Goal: Information Seeking & Learning: Find specific fact

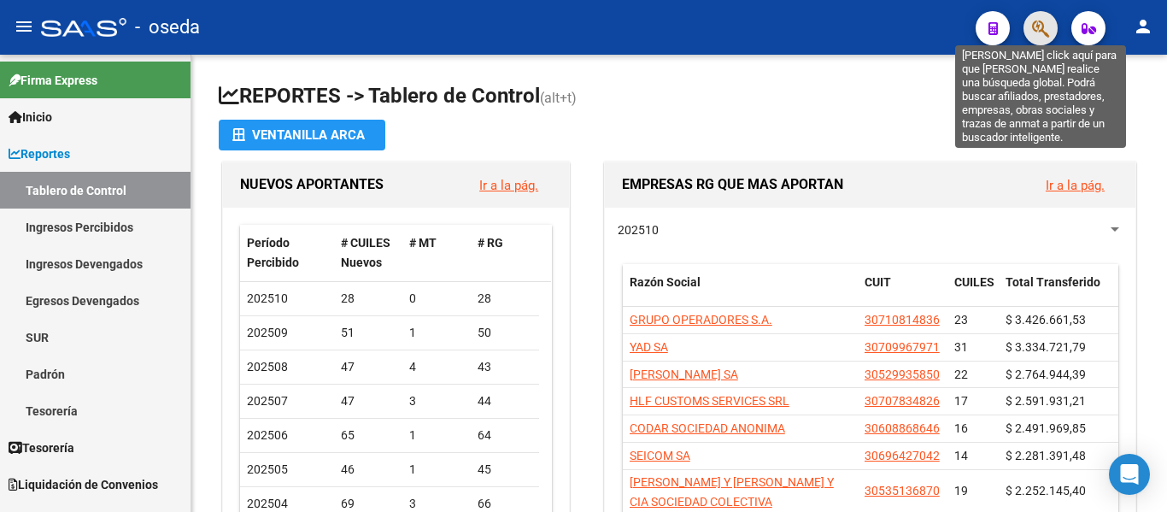
click at [1037, 28] on icon "button" at bounding box center [1040, 29] width 17 height 20
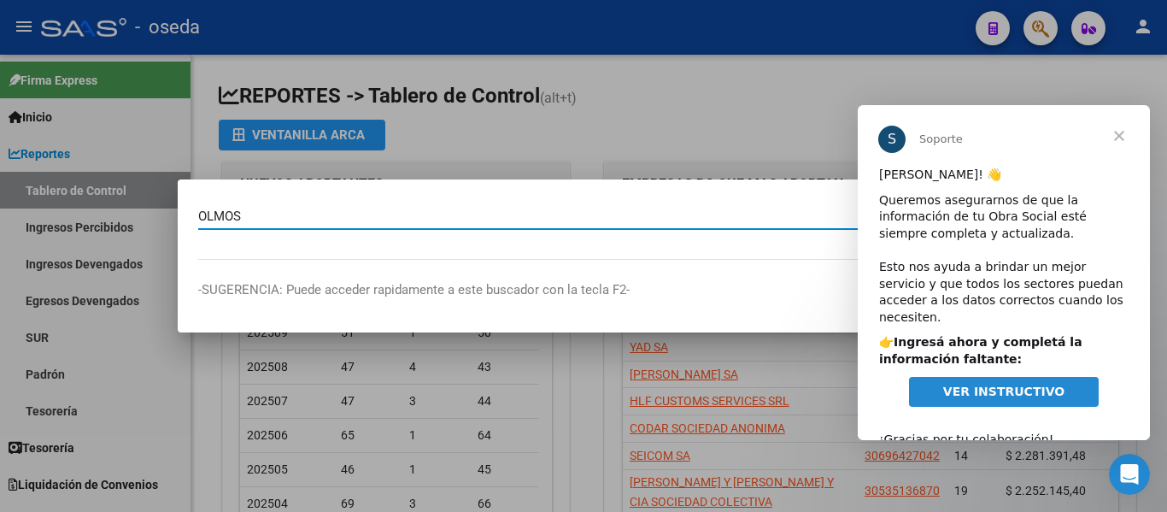
type input "OLMOS"
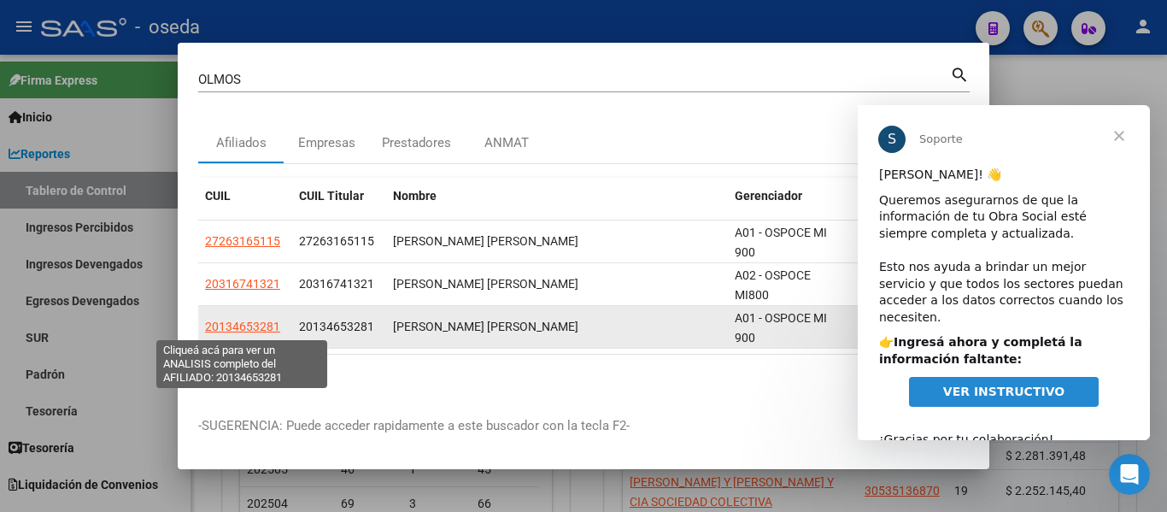
click at [258, 328] on span "20134653281" at bounding box center [242, 327] width 75 height 14
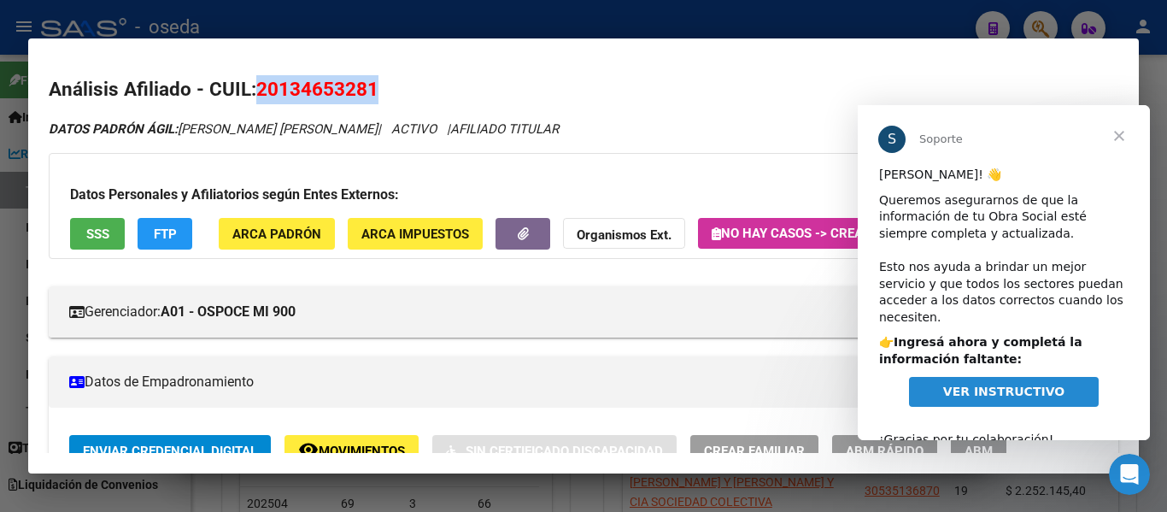
drag, startPoint x: 366, startPoint y: 90, endPoint x: 255, endPoint y: 88, distance: 111.1
click at [255, 88] on h2 "Análisis Afiliado - CUIL: 20134653281" at bounding box center [584, 89] width 1070 height 29
copy span "20134653281"
click at [91, 245] on button "SSS" at bounding box center [97, 234] width 55 height 32
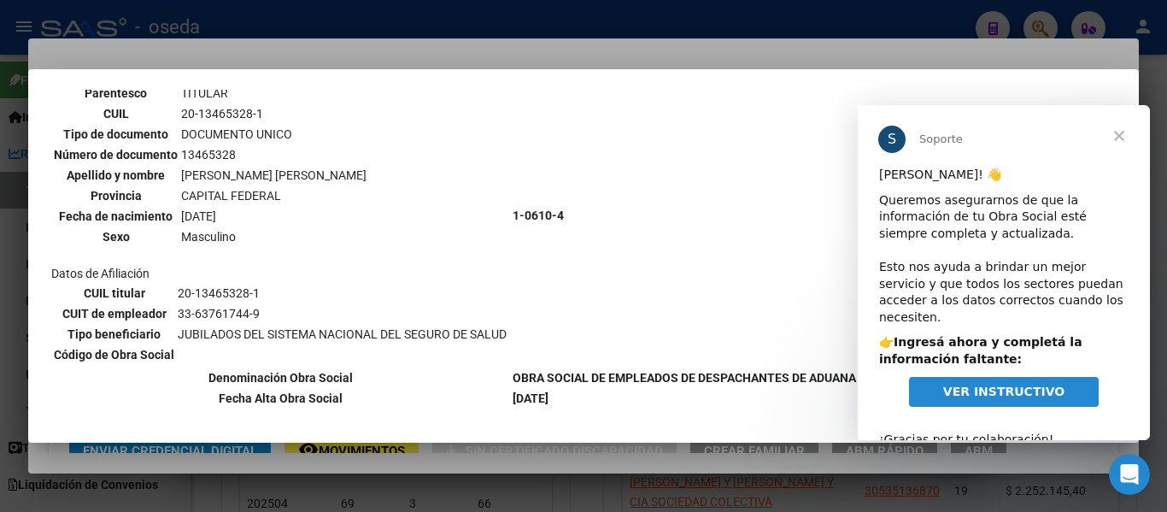
scroll to position [233, 0]
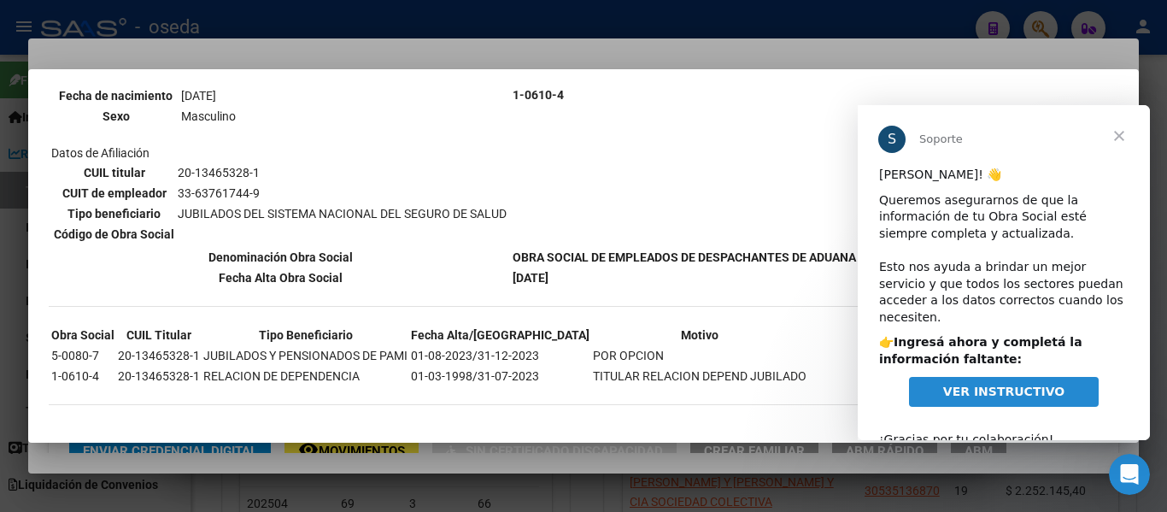
click at [673, 110] on td "1-0610-4" at bounding box center [684, 95] width 345 height 303
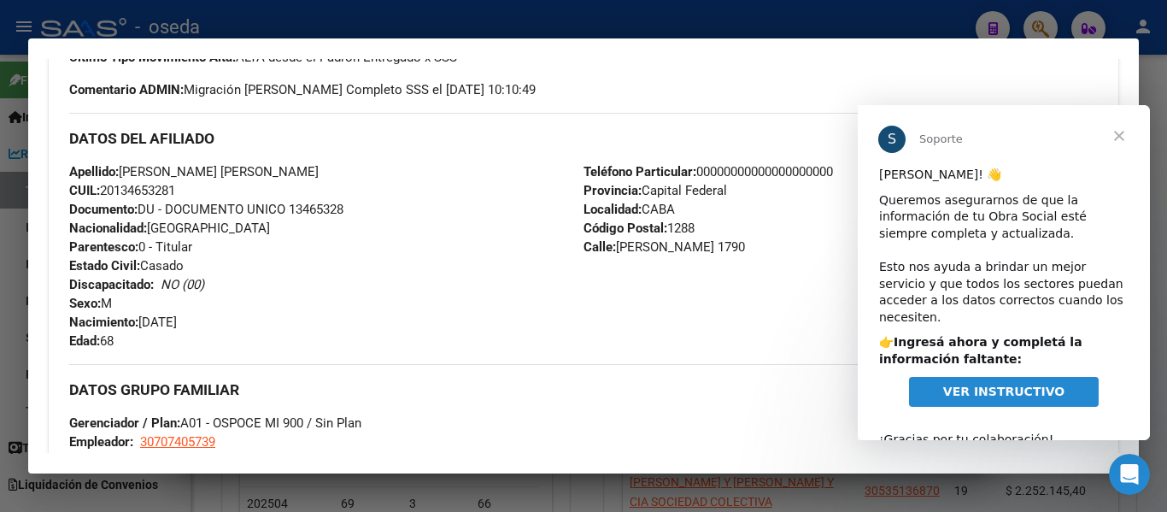
scroll to position [940, 0]
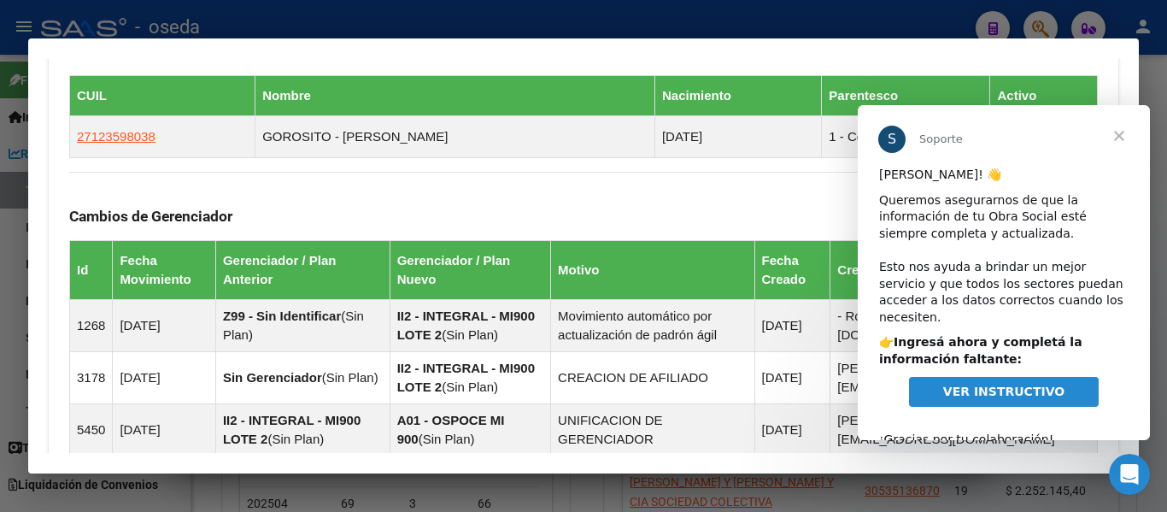
drag, startPoint x: 784, startPoint y: 181, endPoint x: 856, endPoint y: 174, distance: 73.0
click at [786, 181] on div "Cambios de Gerenciador Id Fecha Movimiento Gerenciador / Plan Anterior Gerencia…" at bounding box center [583, 314] width 1029 height 285
click at [1120, 132] on span "Cerrar" at bounding box center [1120, 136] width 62 height 62
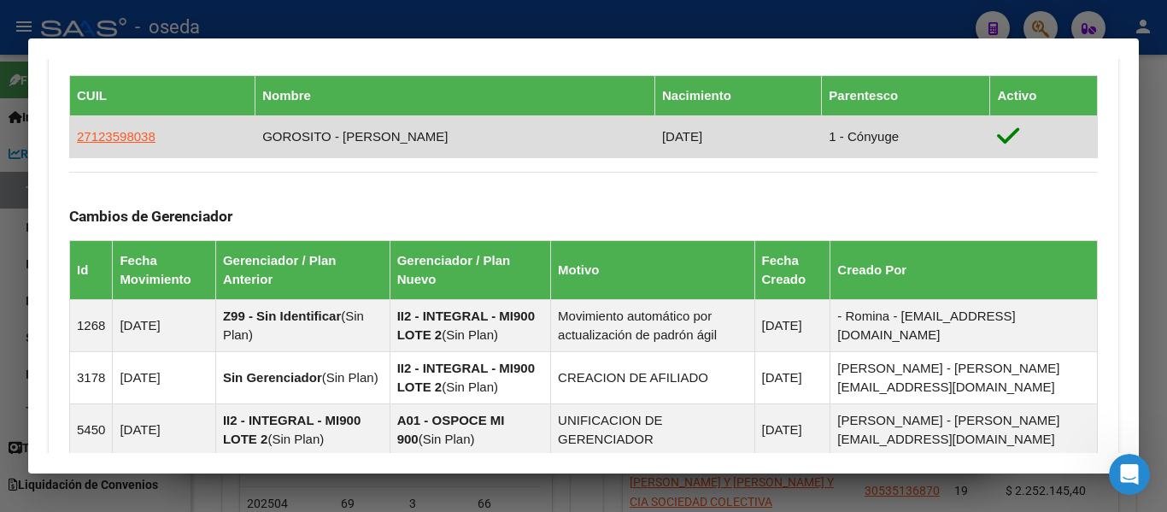
click at [91, 128] on app-link-go-to "27123598038" at bounding box center [116, 136] width 79 height 19
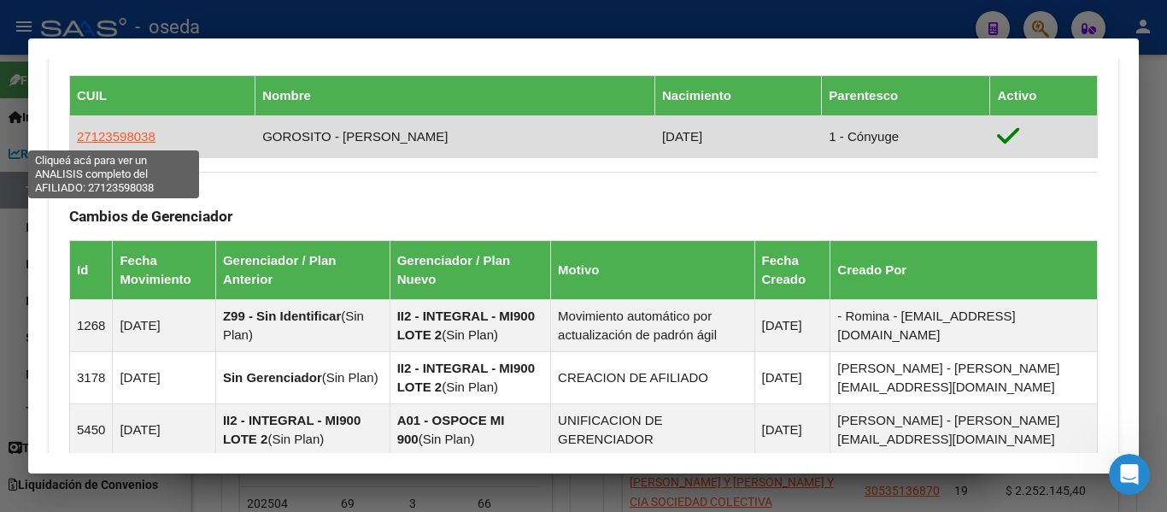
click at [97, 131] on span "27123598038" at bounding box center [116, 136] width 79 height 15
type textarea "27123598038"
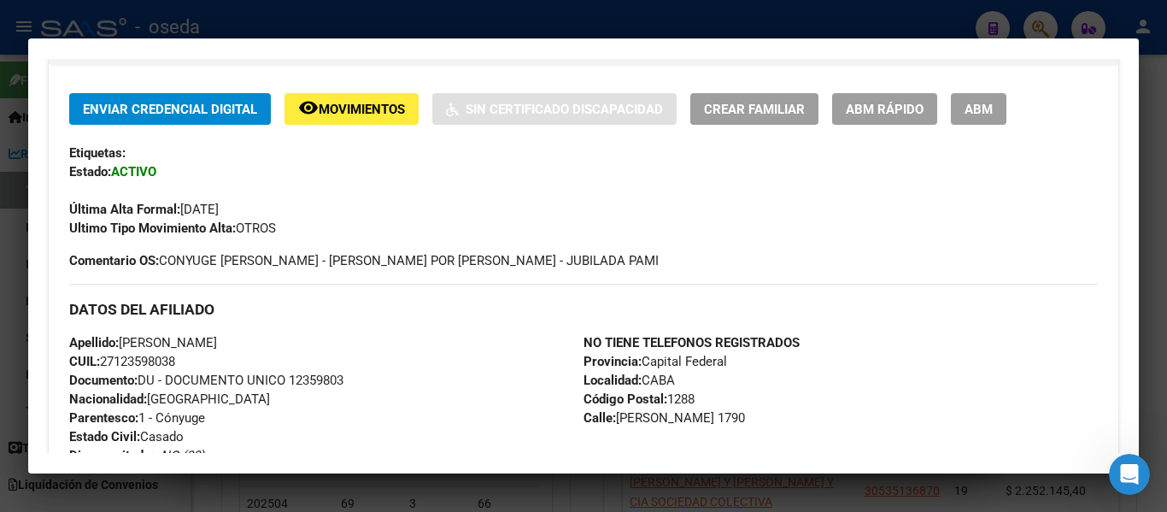
scroll to position [0, 0]
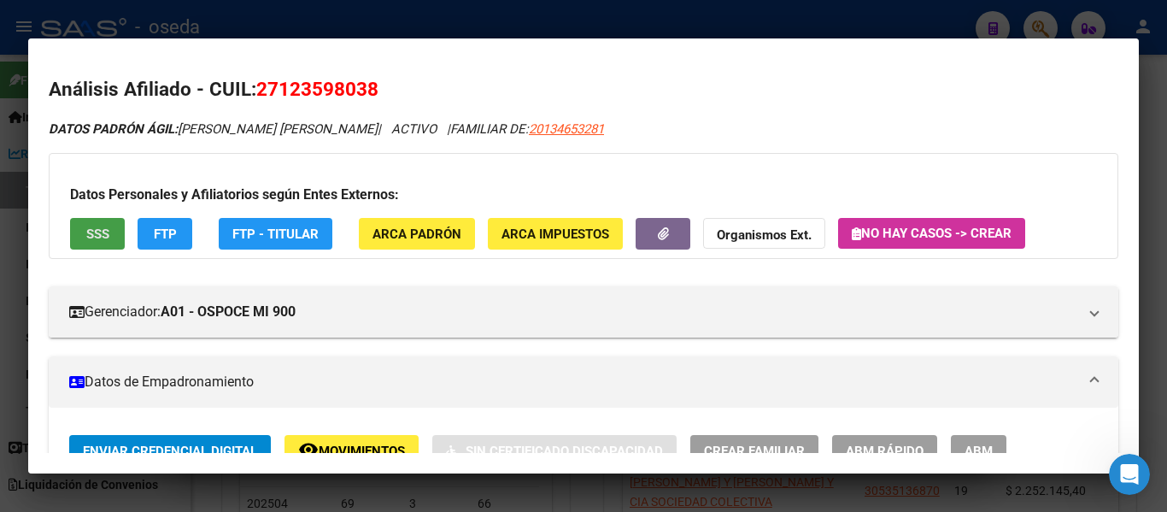
click at [85, 236] on button "SSS" at bounding box center [97, 234] width 55 height 32
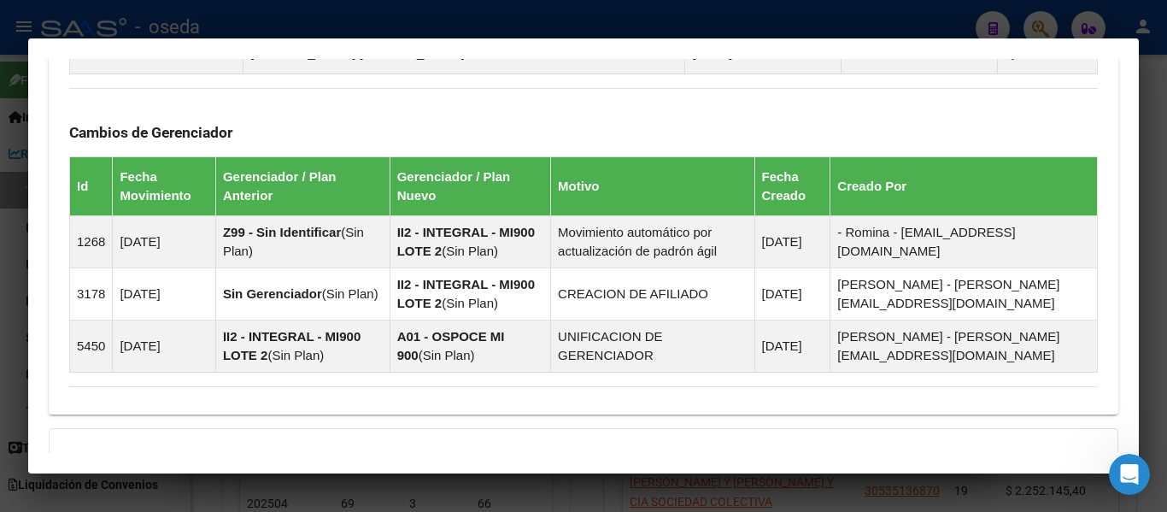
scroll to position [1314, 0]
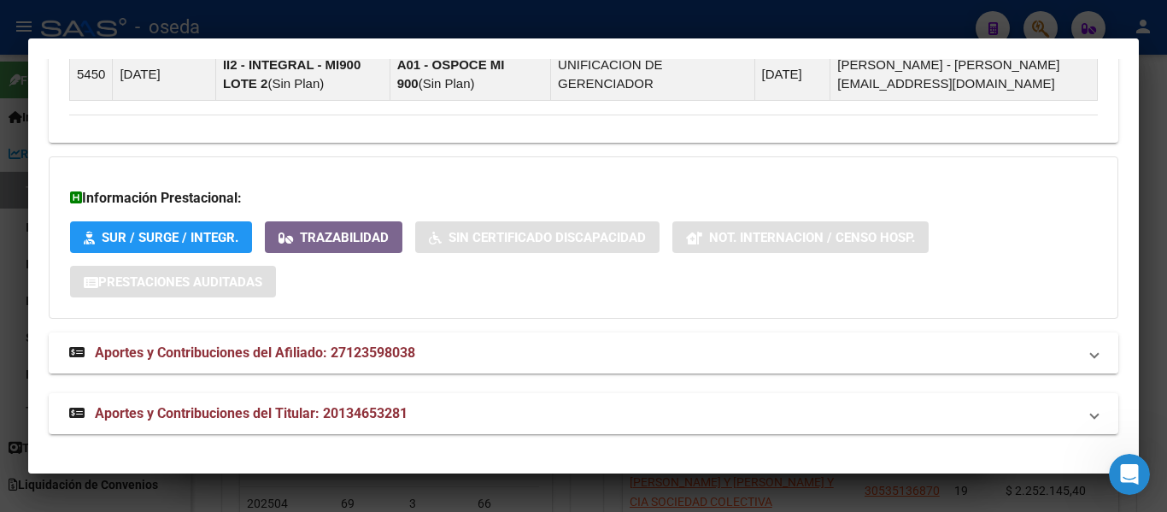
click at [275, 351] on span "Aportes y Contribuciones del Afiliado: 27123598038" at bounding box center [255, 352] width 320 height 16
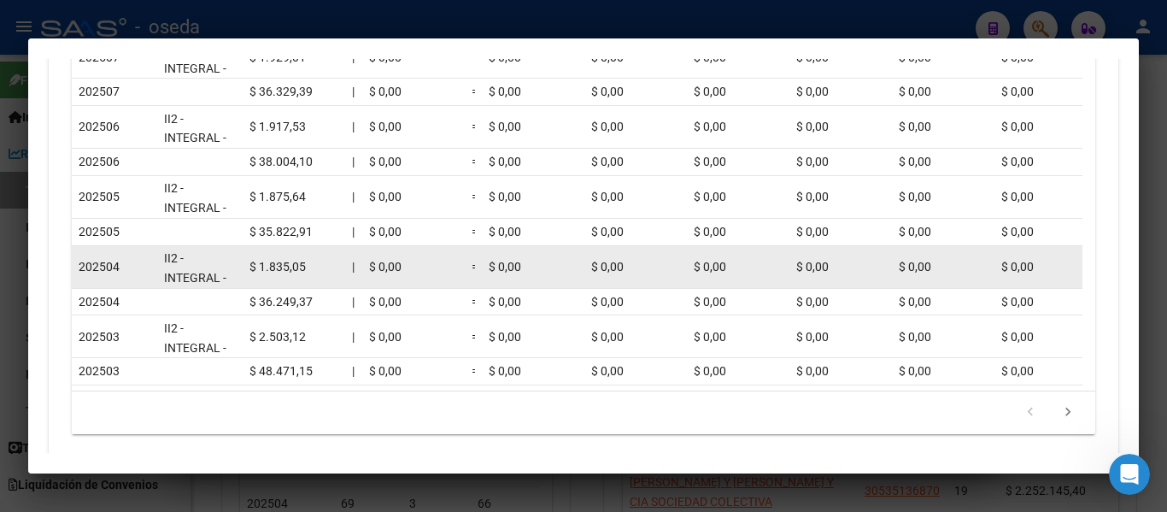
scroll to position [2000, 0]
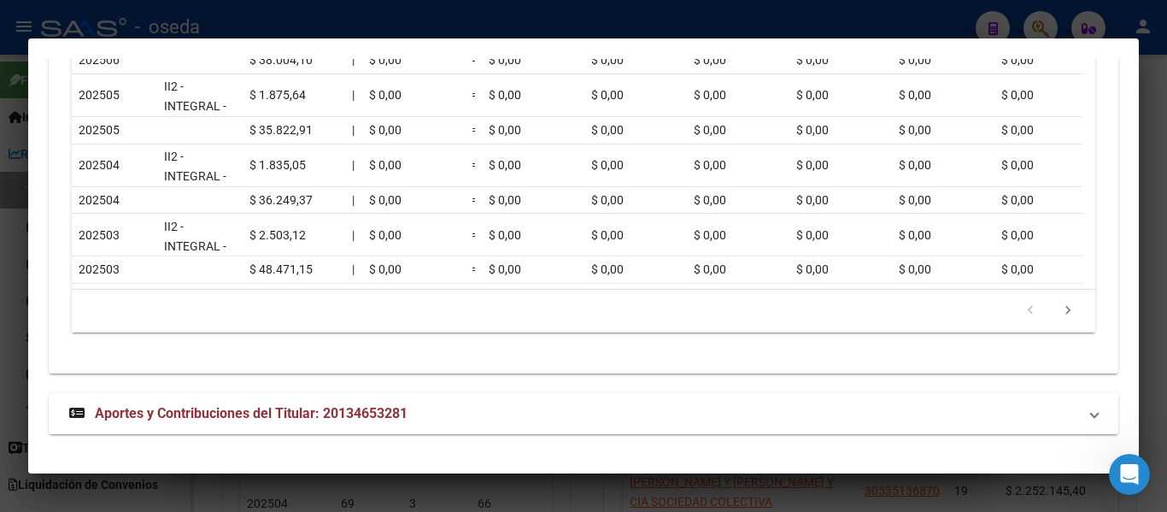
click at [324, 414] on span "Aportes y Contribuciones del Titular: 20134653281" at bounding box center [251, 413] width 313 height 16
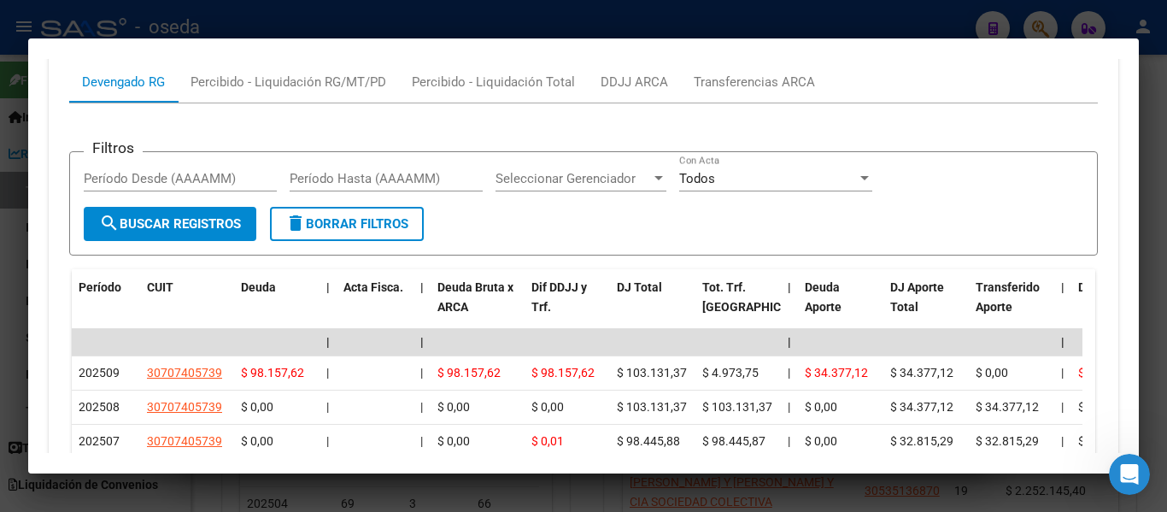
scroll to position [2483, 0]
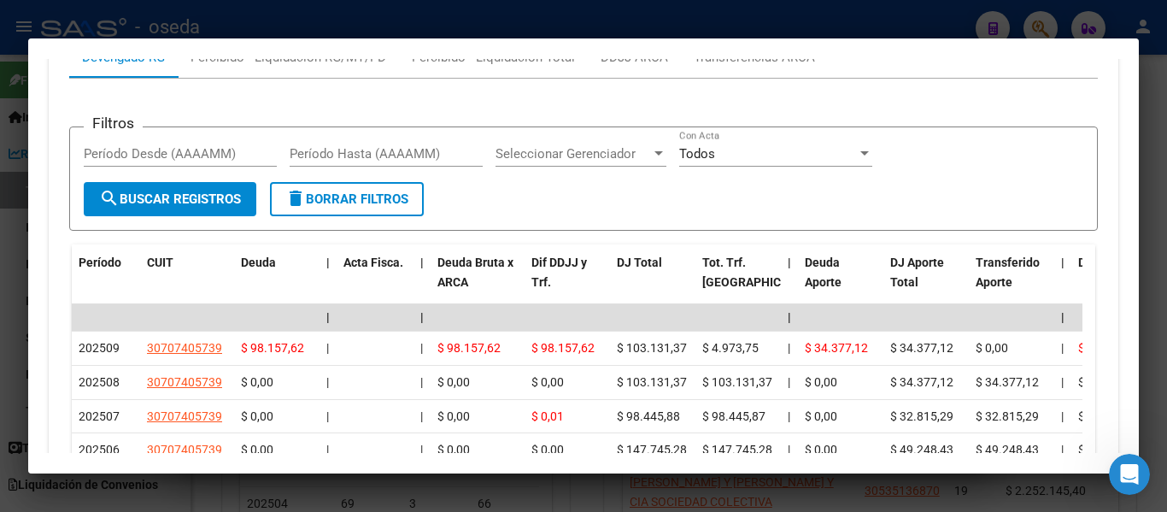
click at [735, 95] on div "Filtros Período Desde (AAAAMM) Período Hasta (AAAAMM) Seleccionar Gerenciador S…" at bounding box center [583, 406] width 1029 height 655
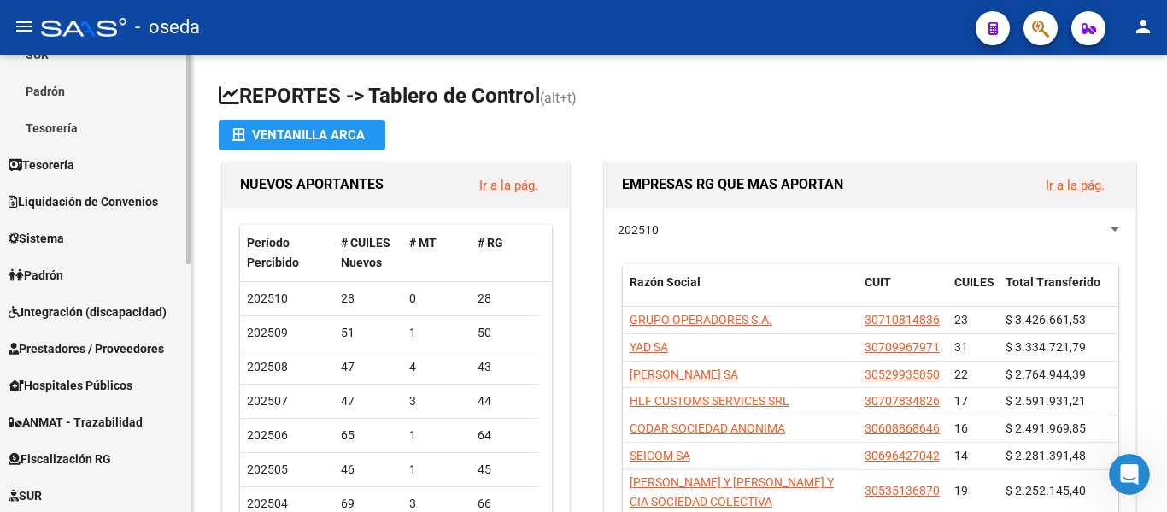
scroll to position [342, 0]
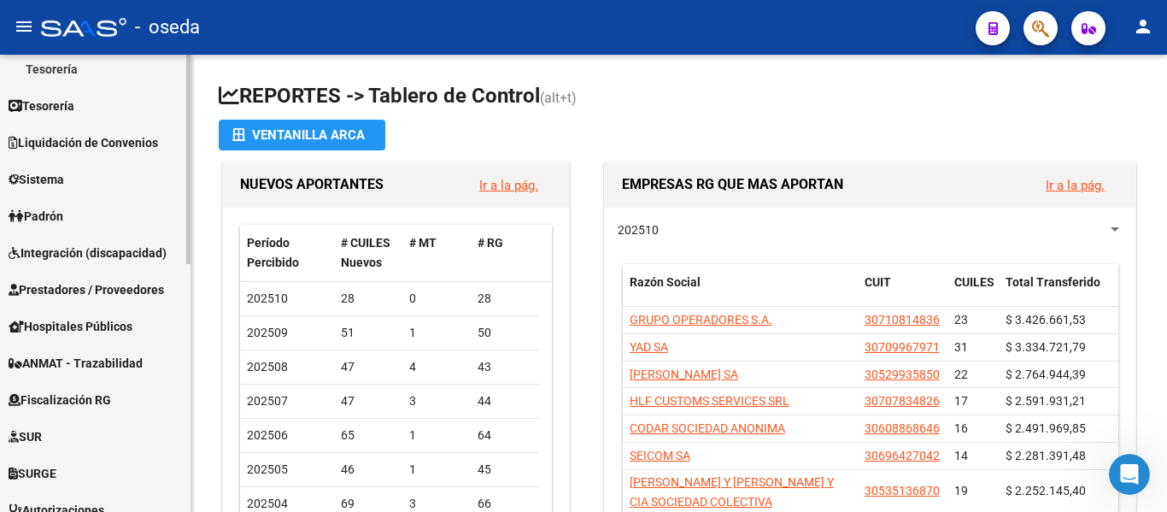
click at [78, 217] on link "Padrón" at bounding box center [95, 215] width 191 height 37
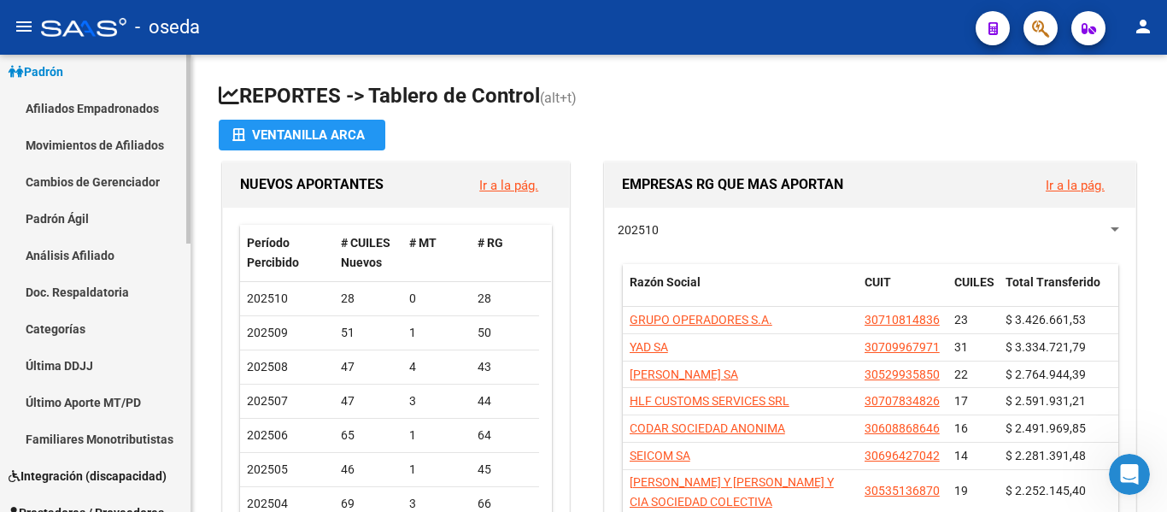
scroll to position [85, 0]
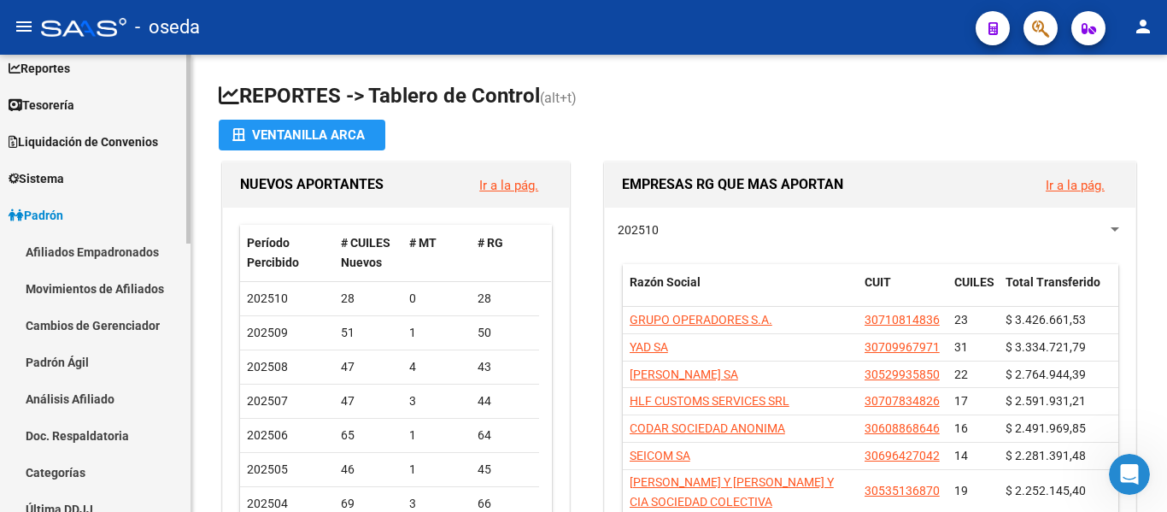
click at [76, 253] on link "Afiliados Empadronados" at bounding box center [95, 251] width 191 height 37
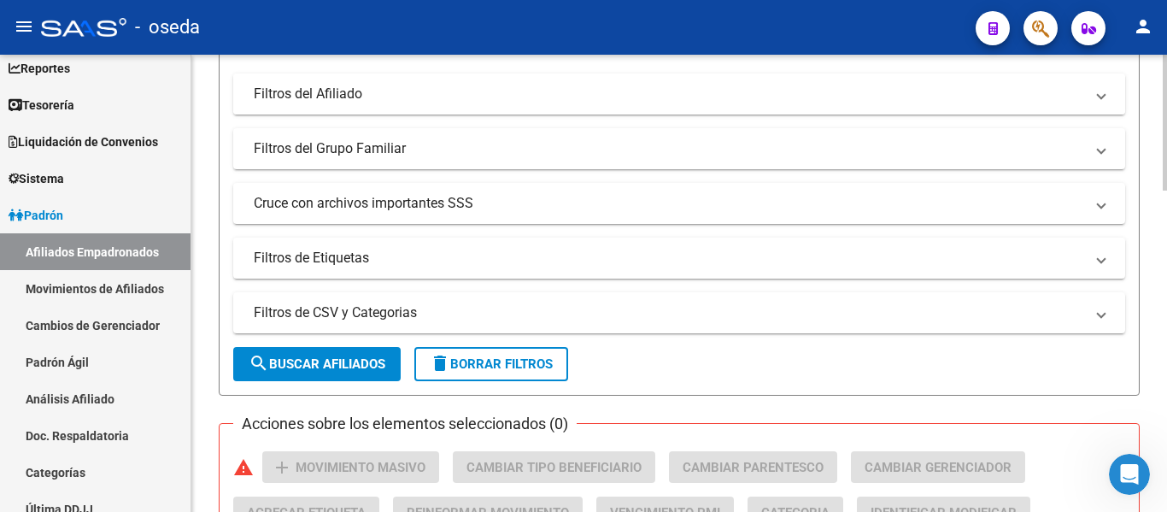
scroll to position [427, 0]
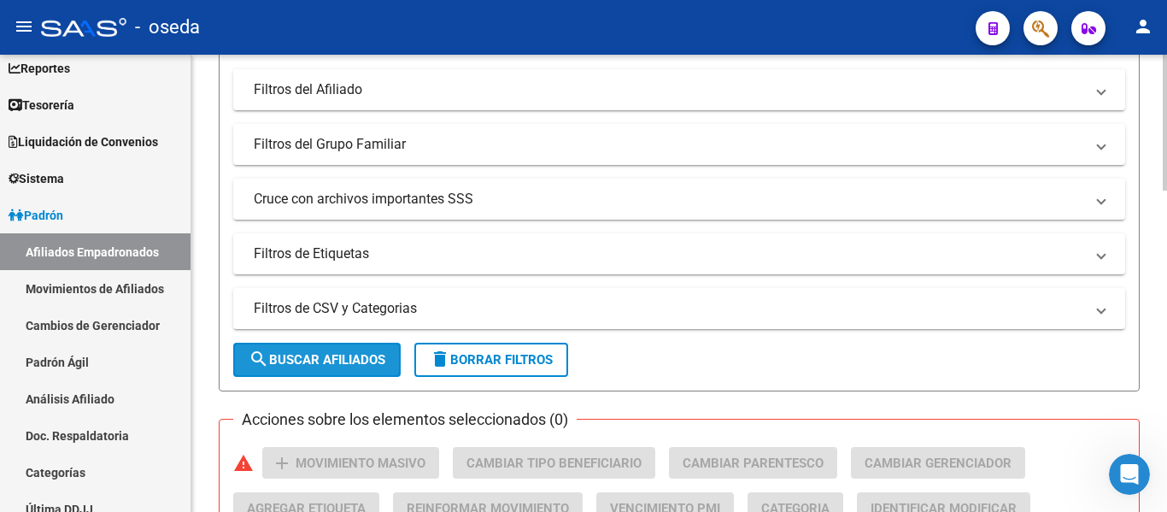
click at [338, 368] on button "search Buscar Afiliados" at bounding box center [316, 360] width 167 height 34
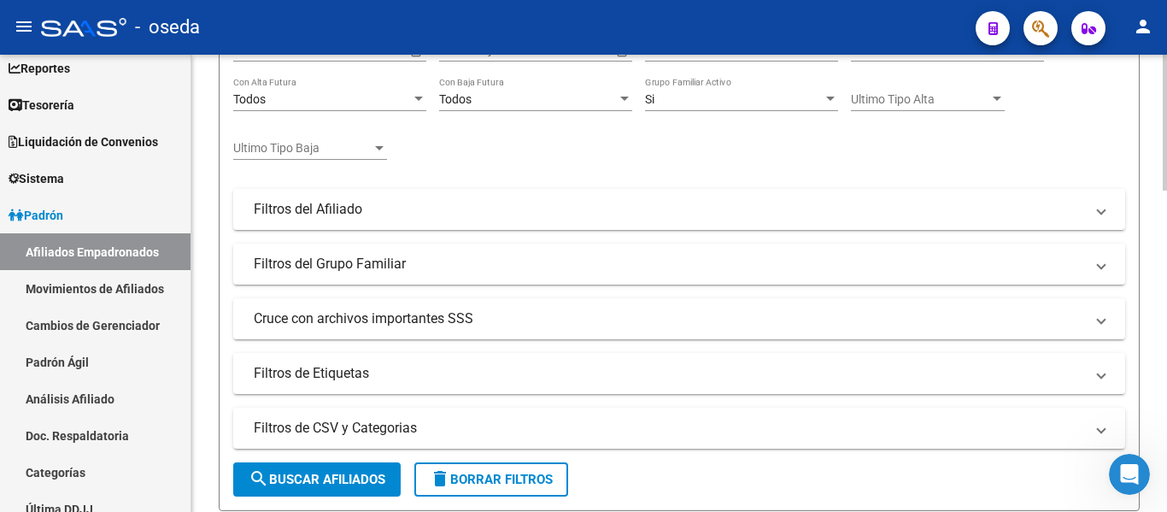
scroll to position [85, 0]
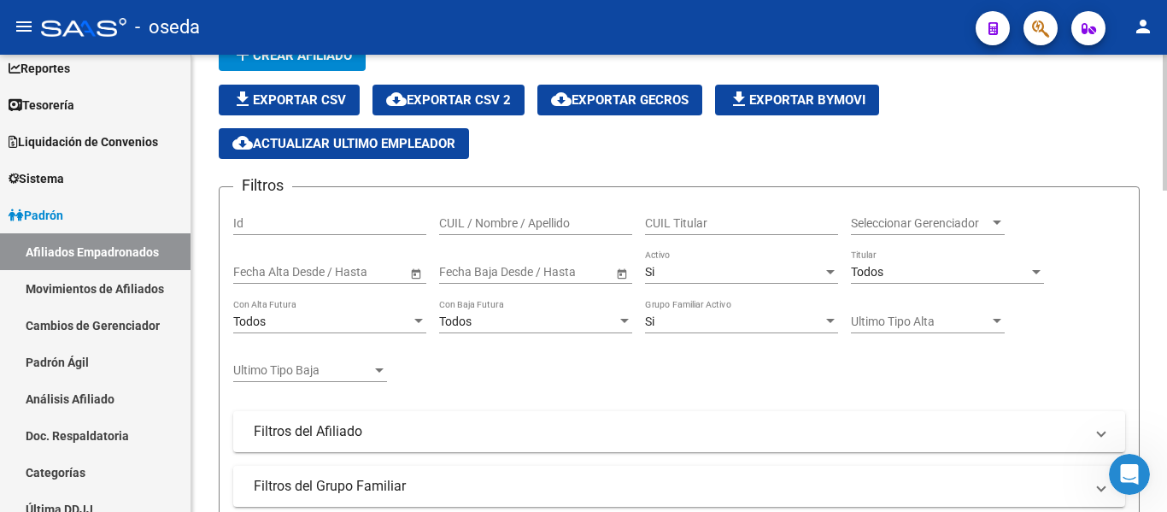
click at [485, 92] on span "cloud_download Exportar CSV 2" at bounding box center [448, 99] width 125 height 15
click at [1052, 32] on button "button" at bounding box center [1041, 28] width 34 height 34
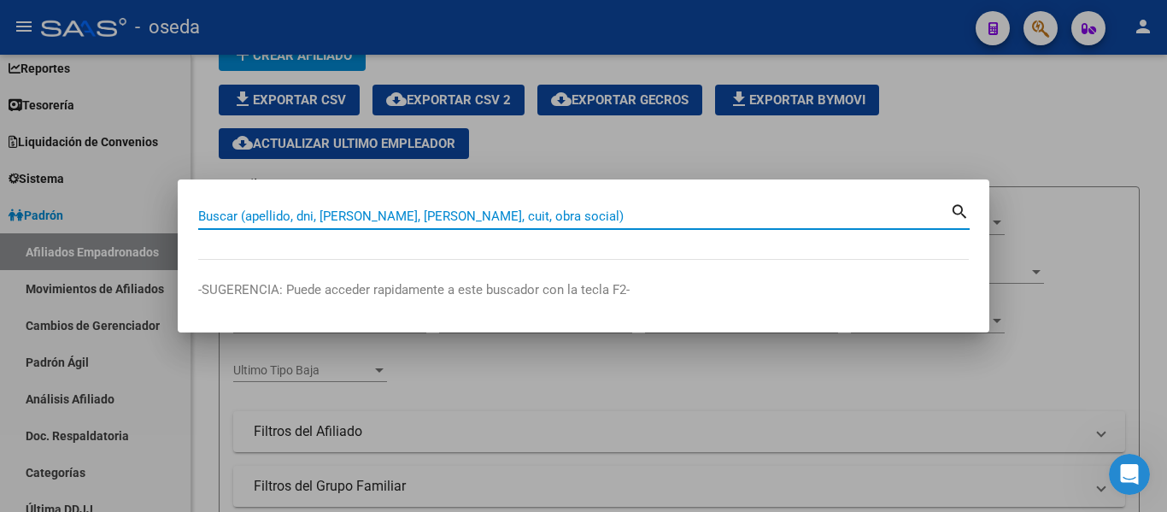
paste input "27447974601"
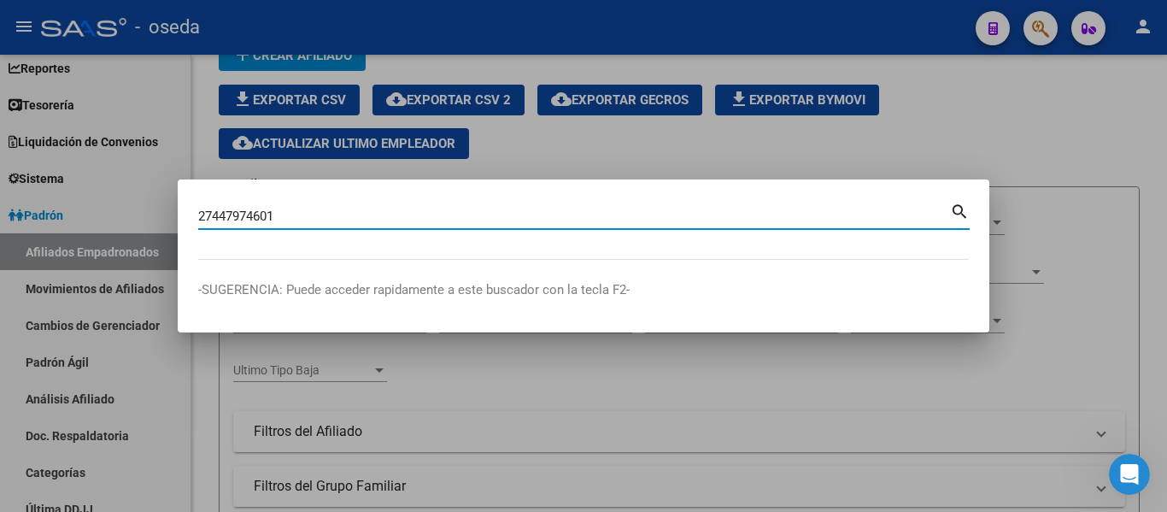
type input "27447974601"
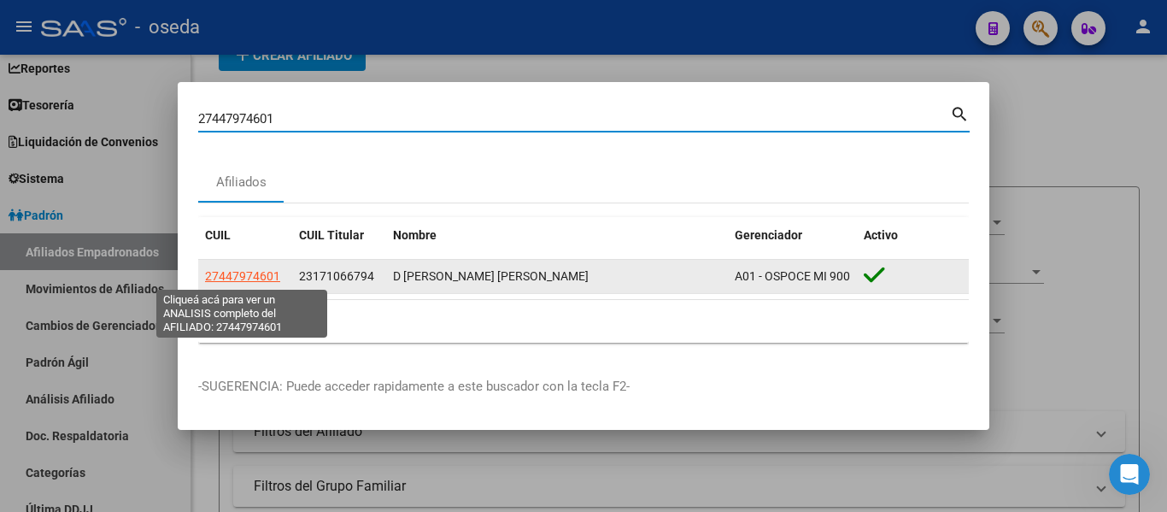
click at [256, 279] on span "27447974601" at bounding box center [242, 276] width 75 height 14
type textarea "27447974601"
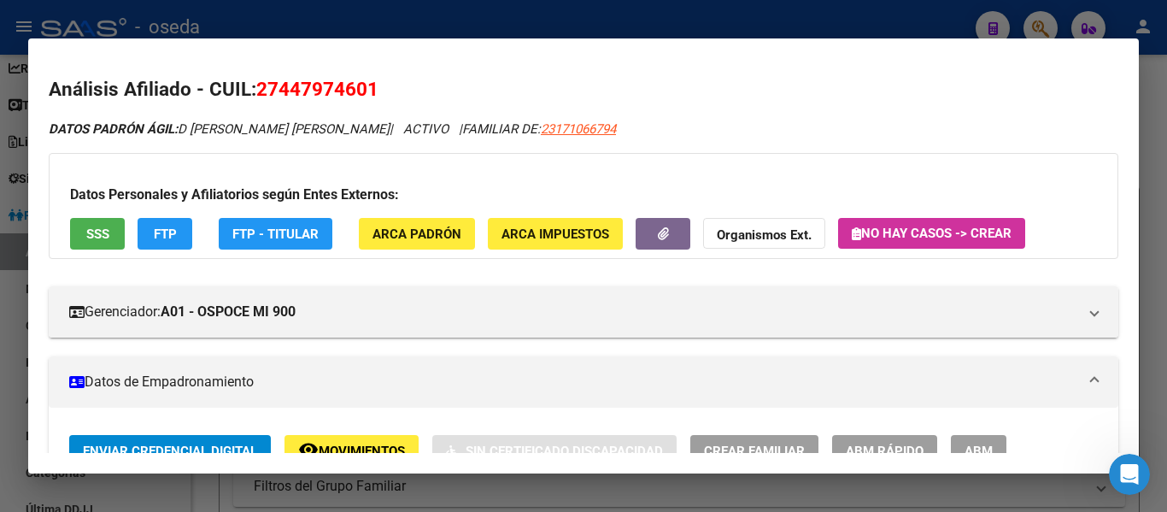
click at [98, 227] on span "SSS" at bounding box center [97, 233] width 23 height 15
click at [104, 232] on span "SSS" at bounding box center [97, 233] width 23 height 15
